Goal: Information Seeking & Learning: Learn about a topic

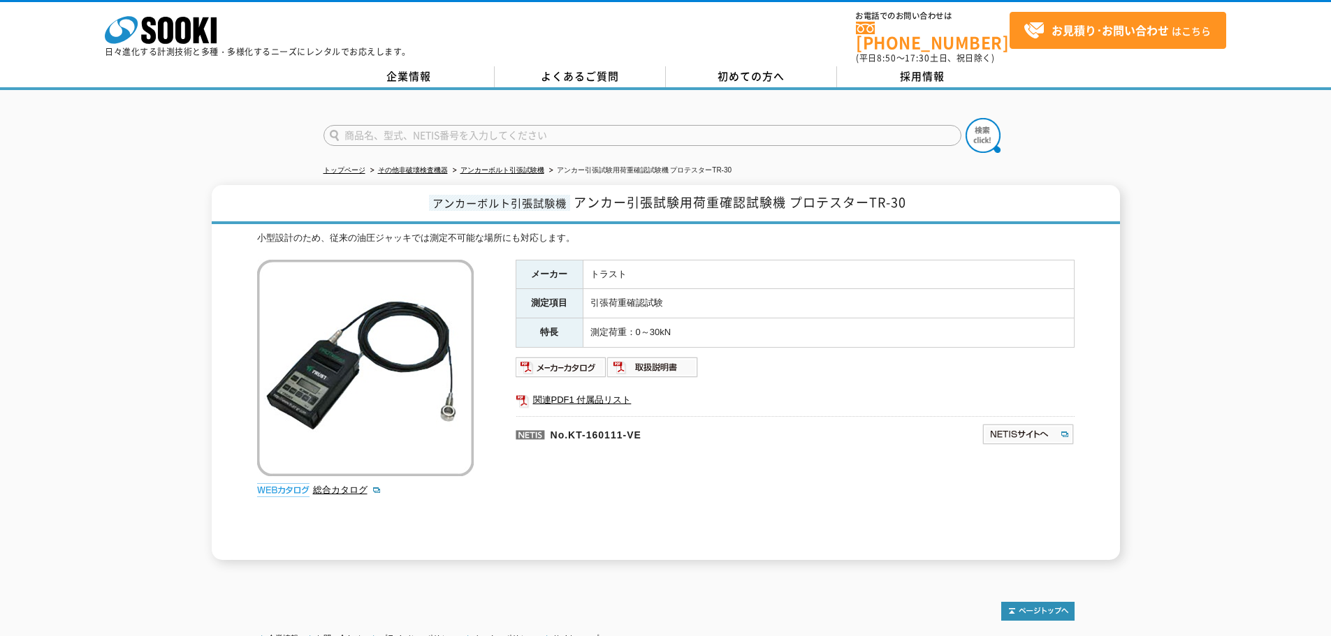
click at [648, 197] on span "アンカー引張試験用荷重確認試験機 プロテスターTR-30" at bounding box center [740, 202] width 333 height 19
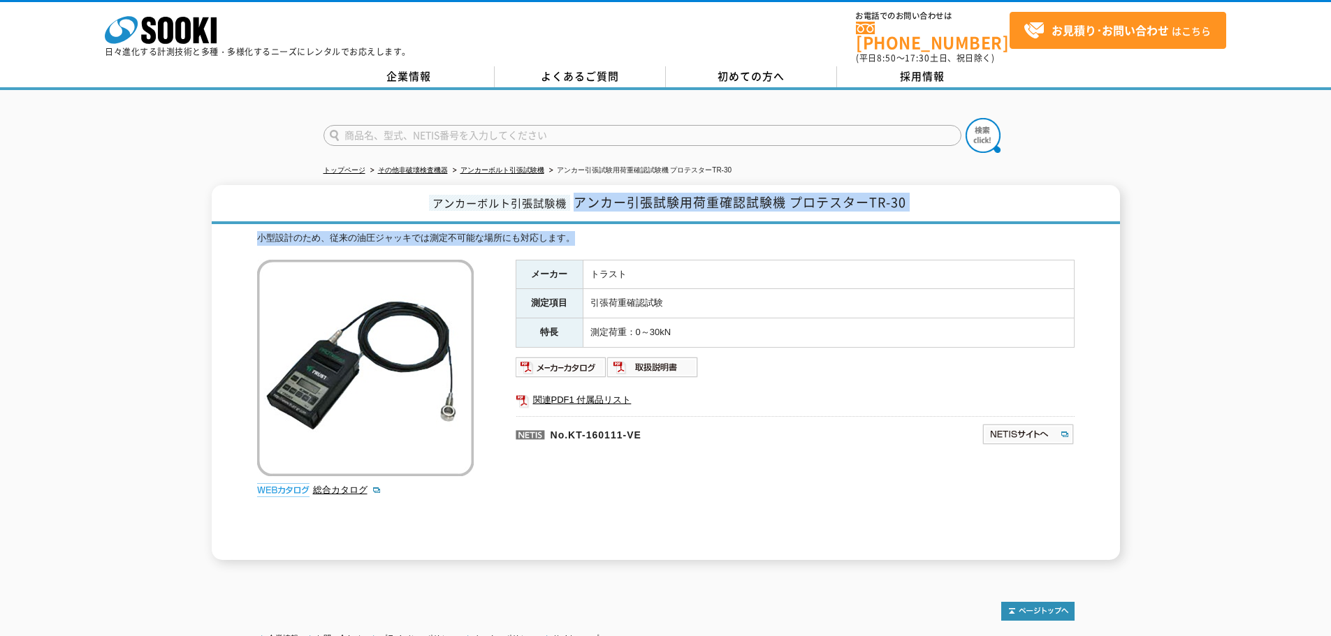
drag, startPoint x: 580, startPoint y: 196, endPoint x: 936, endPoint y: 221, distance: 357.1
click at [936, 221] on div "アンカーボルト引張試験機 アンカー引張試験用荷重確認試験機 プロテスターTR-30 小型設計のため、従来の油圧ジャッキでは測定不可能な場所にも対応します。 総…" at bounding box center [666, 372] width 908 height 375
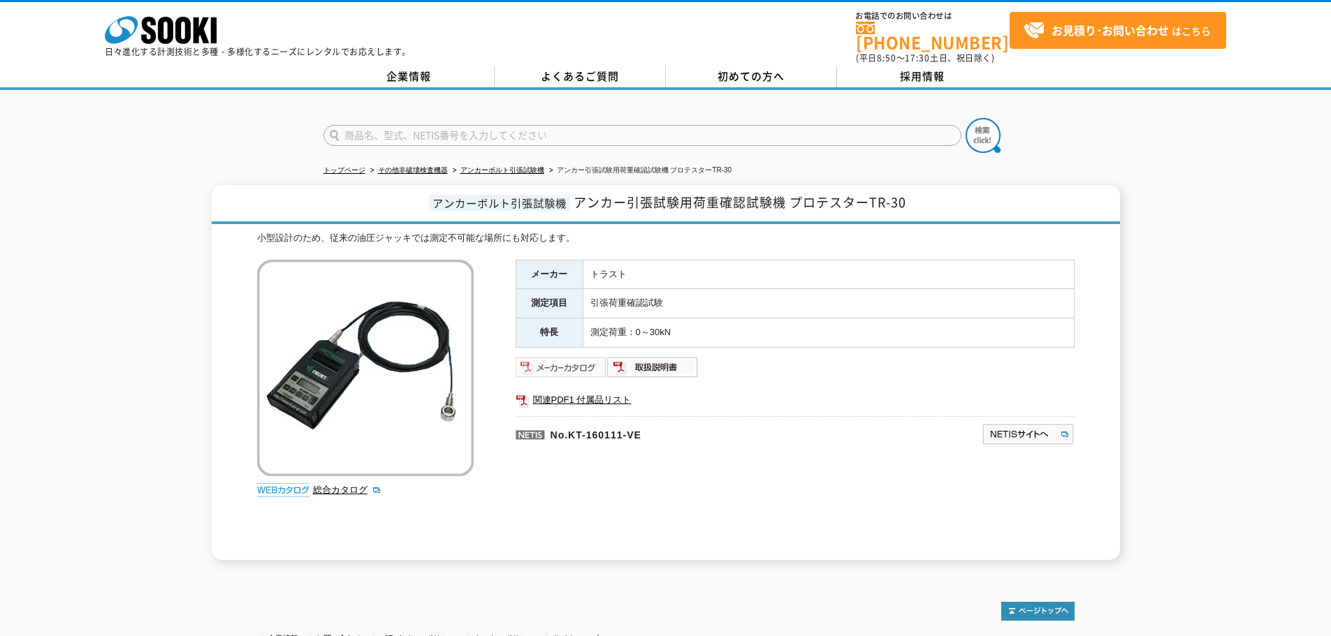
click at [560, 360] on img at bounding box center [562, 367] width 92 height 22
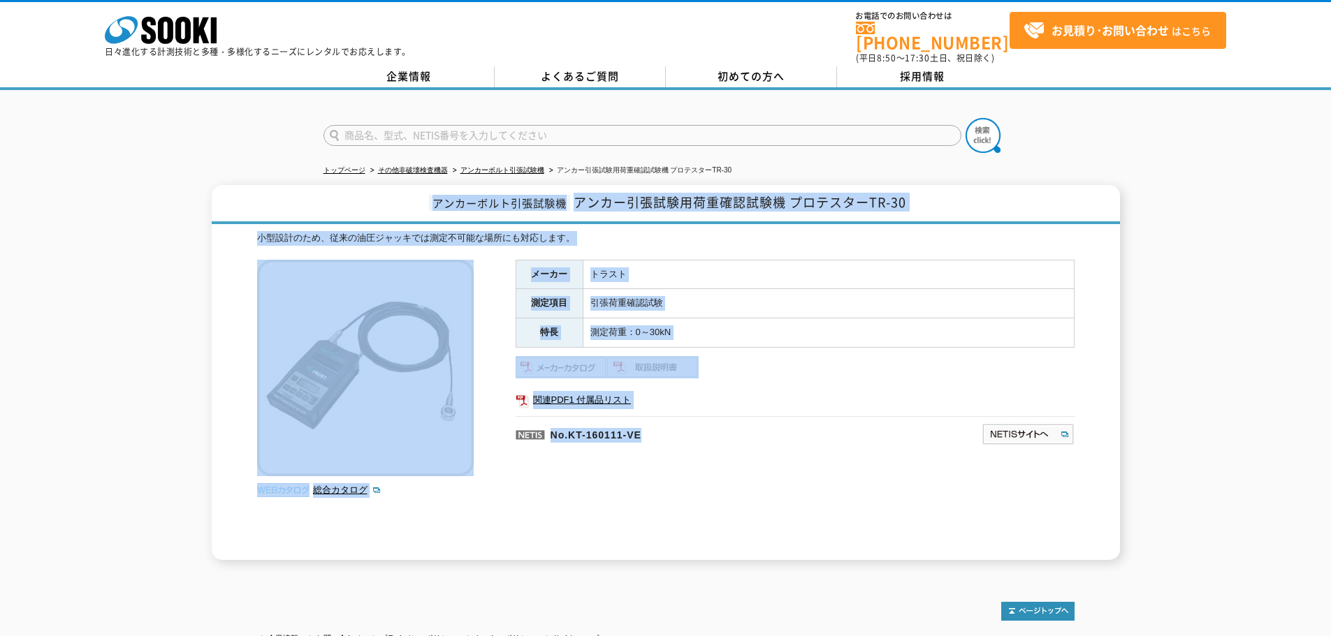
drag, startPoint x: 431, startPoint y: 196, endPoint x: 854, endPoint y: 415, distance: 476.5
click at [859, 425] on div "アンカーボルト引張試験機 アンカー引張試験用荷重確認試験機 プロテスターTR-30 小型設計のため、従来の油圧ジャッキでは測定不可能な場所にも対応します。 総…" at bounding box center [666, 372] width 908 height 375
click at [853, 416] on p at bounding box center [795, 434] width 559 height 36
click at [842, 365] on ul at bounding box center [795, 367] width 559 height 22
click at [822, 320] on td "測定荷重：0～30kN" at bounding box center [828, 333] width 491 height 29
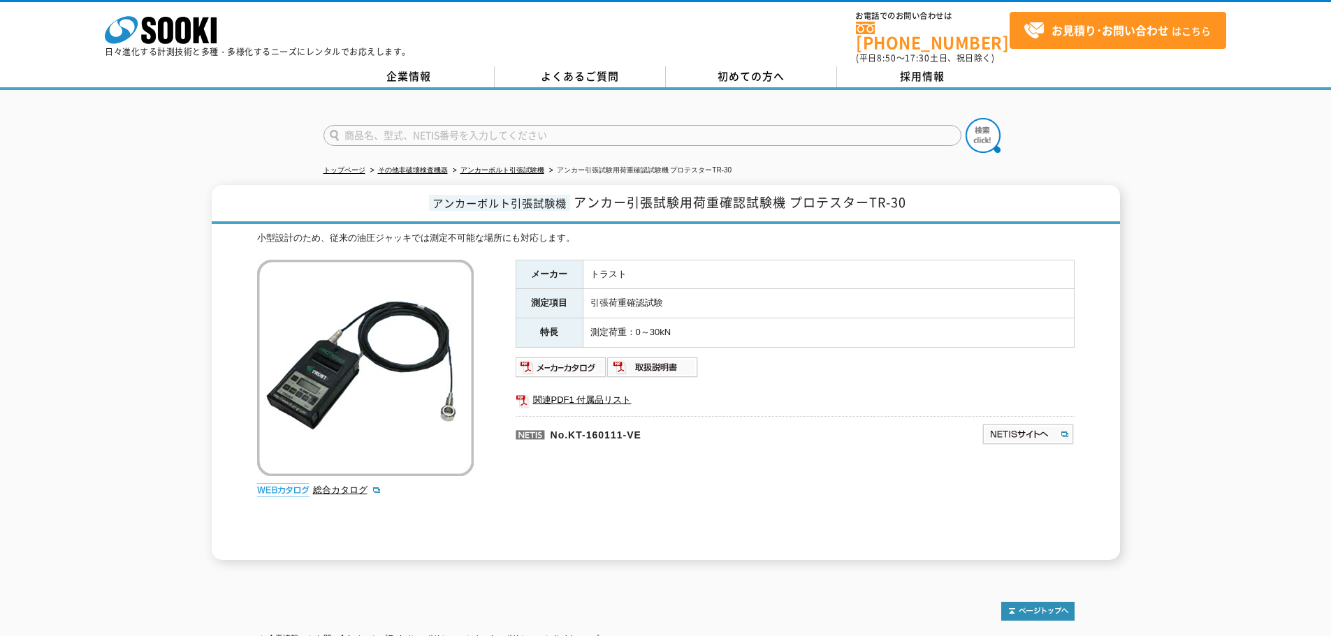
click at [854, 328] on td "測定荷重：0～30kN" at bounding box center [828, 333] width 491 height 29
